Goal: Navigation & Orientation: Find specific page/section

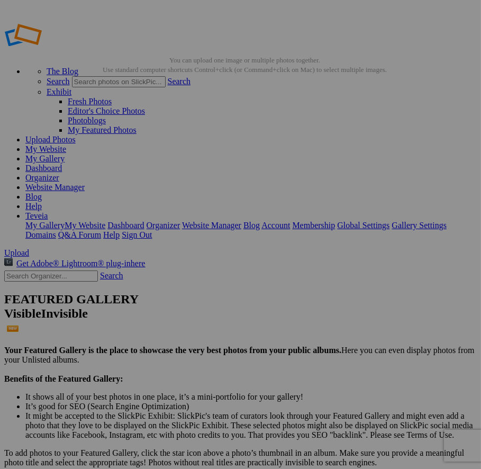
click at [59, 173] on link "Organizer" at bounding box center [42, 177] width 34 height 9
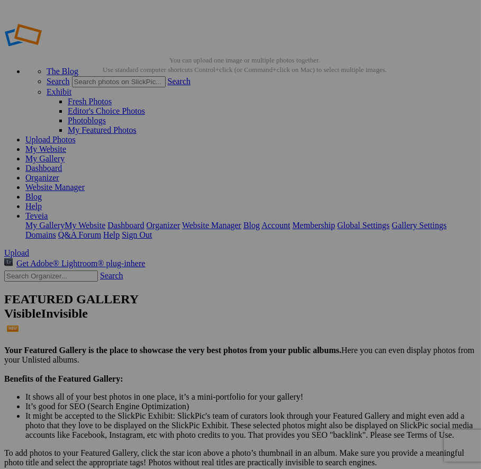
click at [85, 183] on link "Website Manager" at bounding box center [54, 187] width 59 height 9
